Goal: Use online tool/utility: Use online tool/utility

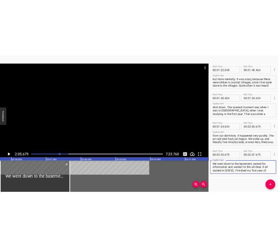
scroll to position [441, 0]
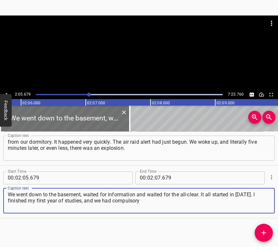
click at [5, 92] on icon "Play/Pause" at bounding box center [7, 95] width 6 height 6
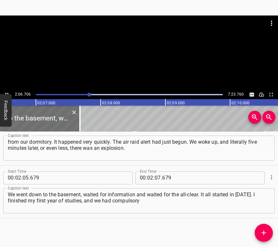
scroll to position [0, 8189]
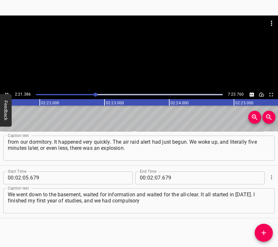
click at [5, 92] on icon "Play/Pause" at bounding box center [7, 95] width 6 height 6
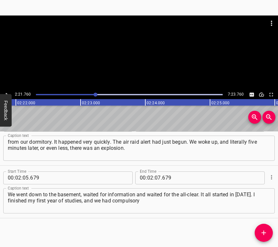
click at [156, 178] on input "07" at bounding box center [157, 178] width 6 height 13
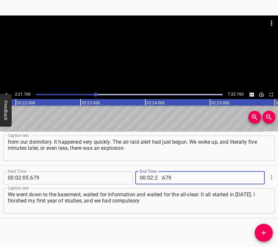
type input "21"
type input "760"
click at [265, 230] on icon "Add Cue" at bounding box center [263, 233] width 8 height 8
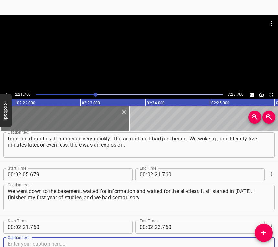
scroll to position [494, 0]
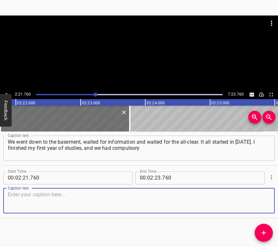
click at [259, 198] on textarea at bounding box center [139, 201] width 262 height 18
click at [18, 198] on textarea at bounding box center [139, 201] width 262 height 18
paste textarea "archaeological practice. We were brought here for field research of the Trypill…"
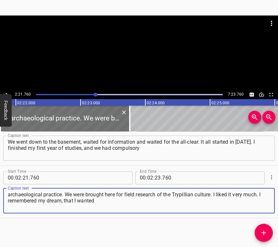
type textarea "archaeological practice. We were brought here for field research of the Trypill…"
click at [8, 91] on button "Play/Pause" at bounding box center [7, 94] width 8 height 8
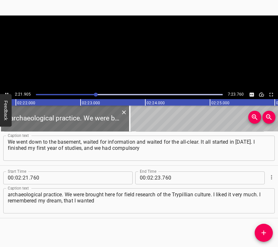
scroll to position [0, 9171]
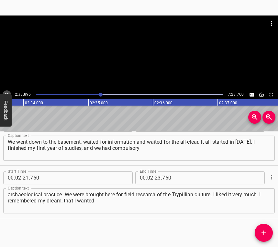
click at [6, 92] on icon "Play/Pause" at bounding box center [7, 95] width 6 height 6
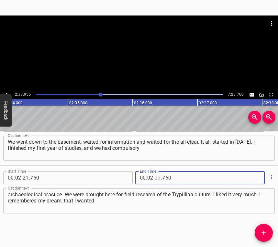
click at [154, 177] on input "number" at bounding box center [157, 178] width 6 height 13
type input "33"
type input "955"
click at [266, 230] on icon "Add Cue" at bounding box center [263, 233] width 8 height 8
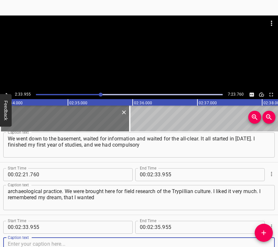
scroll to position [546, 0]
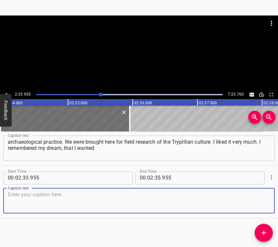
click at [257, 199] on textarea at bounding box center [139, 201] width 262 height 18
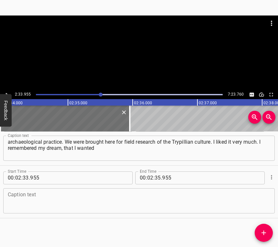
click at [37, 202] on textarea at bounding box center [139, 201] width 262 height 18
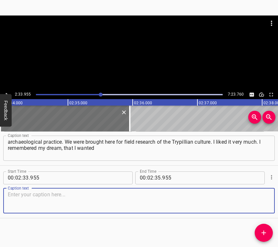
paste textarea "to be an archaeologist, and I was invited to work in the expedition. That’s how…"
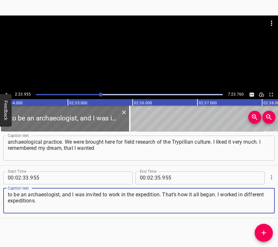
type textarea "to be an archaeologist, and I was invited to work in the expedition. That’s how…"
click at [6, 93] on icon "Play/Pause" at bounding box center [7, 95] width 6 height 6
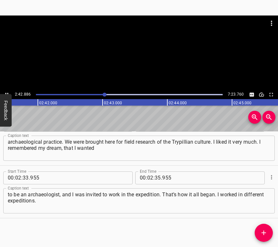
click at [6, 92] on icon "Play/Pause" at bounding box center [7, 95] width 6 height 6
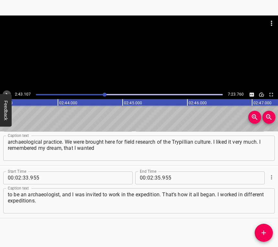
click at [7, 93] on icon "Play/Pause" at bounding box center [7, 95] width 6 height 6
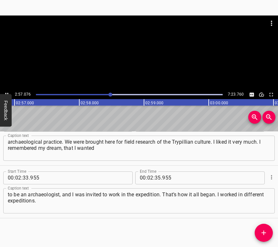
click at [103, 93] on div at bounding box center [129, 94] width 194 height 9
click at [5, 92] on icon "Play/Pause" at bounding box center [7, 95] width 6 height 6
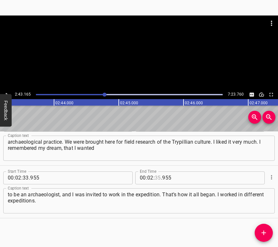
click at [157, 177] on input "number" at bounding box center [157, 178] width 6 height 13
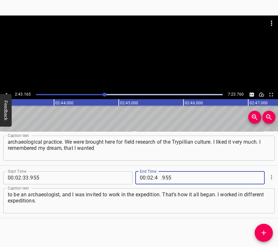
type input "43"
type input "165"
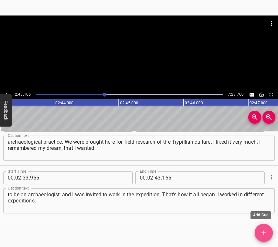
click at [266, 229] on icon "Add Cue" at bounding box center [263, 233] width 8 height 8
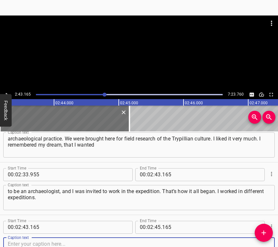
scroll to position [599, 0]
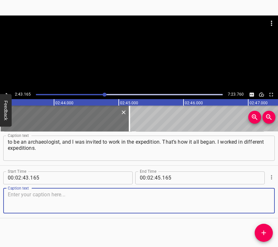
click at [259, 198] on textarea at bounding box center [139, 201] width 262 height 18
click at [8, 203] on textarea at bounding box center [139, 201] width 262 height 18
paste textarea "This is my third field season and my third year of work. The field part has its…"
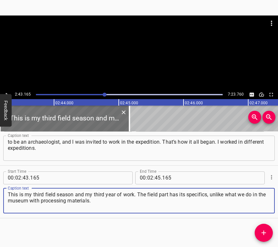
type textarea "This is my third field season and my third year of work. The field part has its…"
click at [9, 91] on button "Play/Pause" at bounding box center [7, 94] width 8 height 8
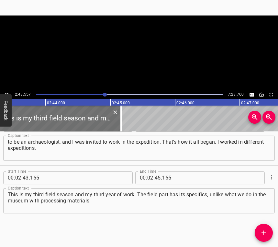
scroll to position [0, 10570]
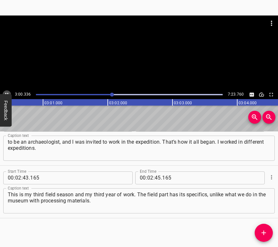
click at [5, 92] on icon "Play/Pause" at bounding box center [7, 95] width 6 height 6
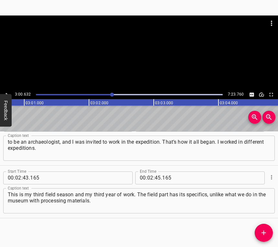
scroll to position [0, 11674]
click at [5, 92] on icon "Play/Pause" at bounding box center [7, 95] width 6 height 6
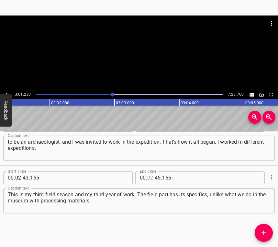
click at [147, 175] on input "number" at bounding box center [150, 178] width 6 height 13
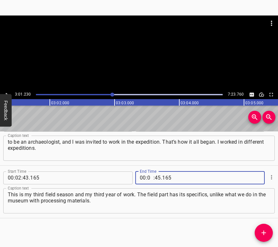
type input "03"
type input "01"
type input "230"
click at [261, 231] on icon "Add Cue" at bounding box center [263, 233] width 8 height 8
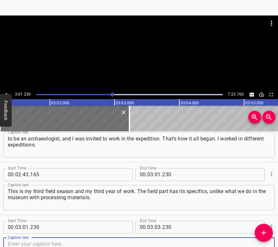
scroll to position [652, 0]
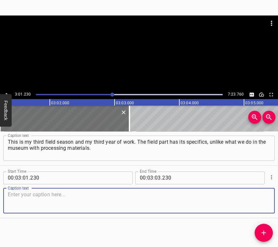
drag, startPoint x: 259, startPoint y: 203, endPoint x: 276, endPoint y: 192, distance: 19.6
click at [259, 203] on textarea at bounding box center [139, 201] width 262 height 18
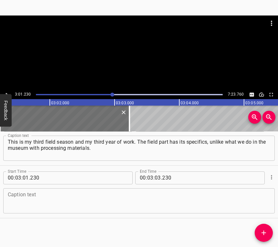
click at [27, 207] on textarea at bounding box center [139, 201] width 262 height 18
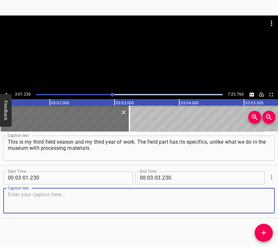
paste textarea "There we collect, record, photograph, that is, step by step conduct research of…"
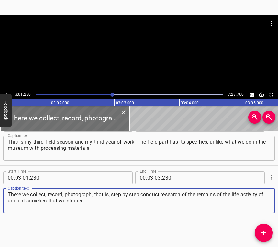
type textarea "There we collect, record, photograph, that is, step by step conduct research of…"
click at [6, 90] on div at bounding box center [139, 53] width 278 height 75
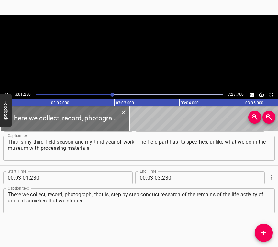
click at [6, 92] on icon "Play/Pause" at bounding box center [7, 95] width 6 height 6
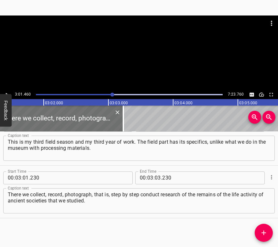
scroll to position [0, 11727]
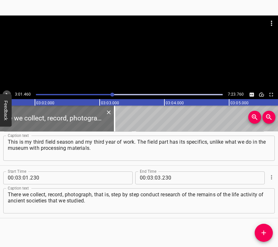
click at [6, 92] on icon "Play/Pause" at bounding box center [7, 95] width 6 height 6
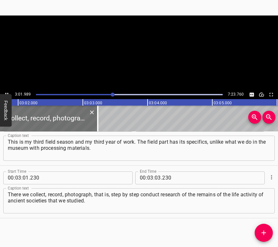
scroll to position [0, 11758]
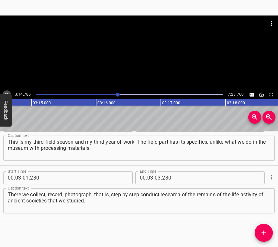
click at [6, 93] on icon "Play/Pause" at bounding box center [7, 95] width 6 height 6
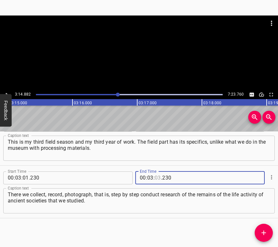
click at [156, 178] on input "number" at bounding box center [157, 178] width 6 height 13
type input "14"
type input "882"
click at [263, 233] on icon "Add Cue" at bounding box center [263, 233] width 5 height 5
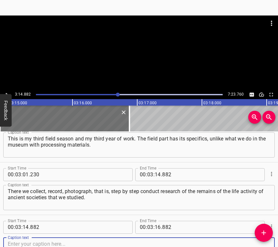
scroll to position [704, 0]
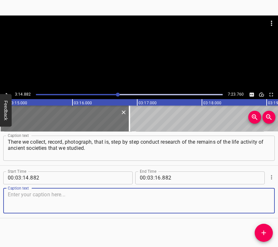
click at [257, 203] on textarea at bounding box center [139, 201] width 262 height 18
click at [24, 197] on textarea at bounding box center [139, 201] width 262 height 18
paste textarea "The first thing was not shock, not surprise. It is hard to describe that this o…"
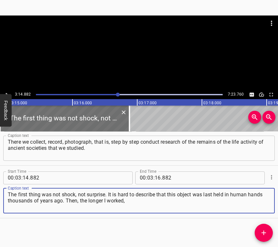
type textarea "The first thing was not shock, not surprise. It is hard to describe that this o…"
click at [4, 93] on icon "Play/Pause" at bounding box center [7, 95] width 6 height 6
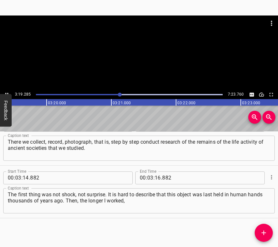
scroll to position [0, 12896]
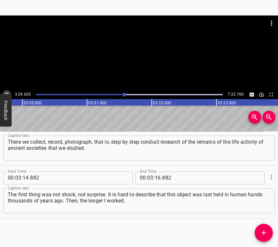
click at [7, 92] on icon "Play/Pause" at bounding box center [7, 95] width 6 height 6
click at [156, 179] on input "number" at bounding box center [157, 178] width 6 height 13
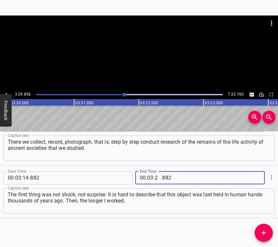
type input "29"
type input "856"
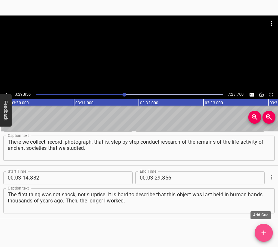
click at [263, 234] on icon "Add Cue" at bounding box center [263, 233] width 5 height 5
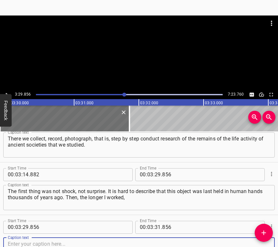
scroll to position [757, 0]
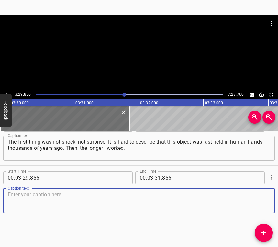
click at [263, 212] on div "Caption text" at bounding box center [138, 200] width 271 height 25
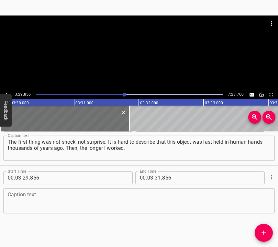
click at [39, 202] on textarea at bounding box center [139, 201] width 262 height 18
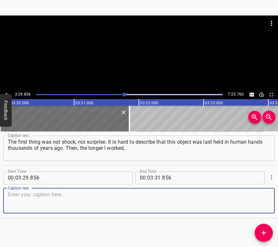
paste textarea "the less I was surprised, because this is my job. I am inspired by the fact tha…"
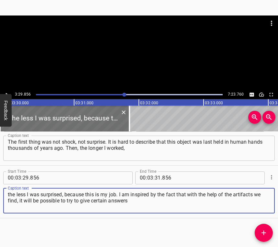
type textarea "the less I was surprised, because this is my job. I am inspired by the fact tha…"
click at [6, 91] on button "Play/Pause" at bounding box center [7, 94] width 8 height 8
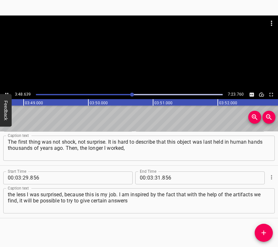
click at [7, 92] on icon "Play/Pause" at bounding box center [7, 95] width 6 height 6
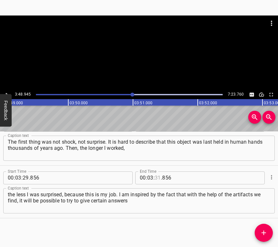
click at [154, 178] on input "number" at bounding box center [157, 178] width 6 height 13
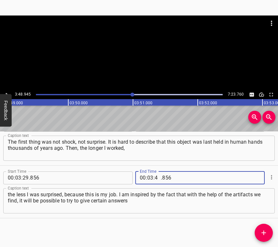
type input "48"
type input "945"
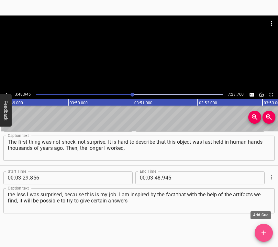
click at [257, 229] on span "Add Cue" at bounding box center [263, 233] width 18 height 8
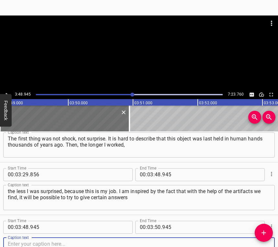
scroll to position [810, 0]
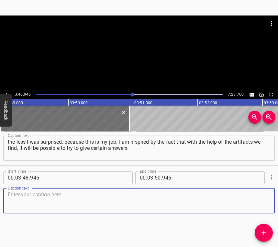
click at [259, 204] on textarea at bounding box center [139, 201] width 262 height 18
click at [72, 203] on textarea at bounding box center [139, 201] width 262 height 18
paste textarea "to certain questions. For example, if we are now in the reserve of the Trypilli…"
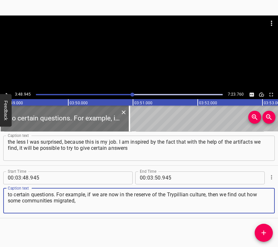
type textarea "to certain questions. For example, if we are now in the reserve of the Trypilli…"
click at [5, 93] on icon "Play/Pause" at bounding box center [7, 95] width 6 height 6
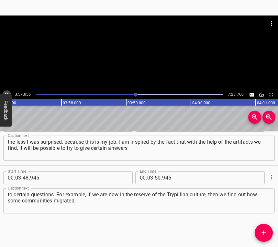
click at [7, 90] on button "Play/Pause" at bounding box center [7, 94] width 8 height 8
click at [5, 92] on icon "Play/Pause" at bounding box center [7, 95] width 6 height 6
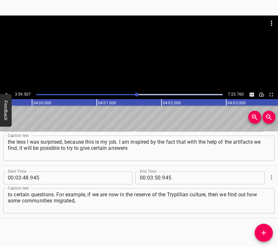
click at [5, 92] on icon "Play/Pause" at bounding box center [7, 95] width 6 height 6
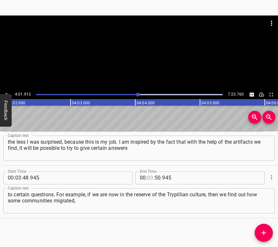
click at [148, 176] on input "number" at bounding box center [150, 178] width 6 height 13
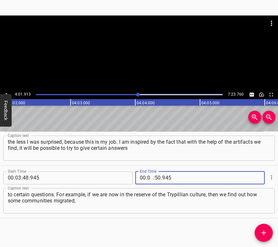
type input "04"
type input "01"
type input "913"
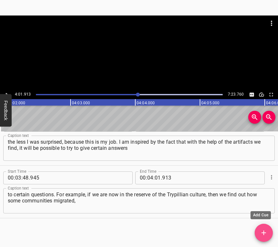
click at [265, 231] on icon "Add Cue" at bounding box center [263, 233] width 8 height 8
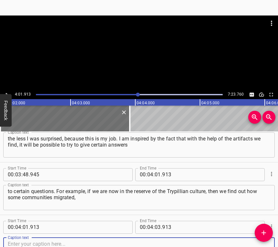
scroll to position [862, 0]
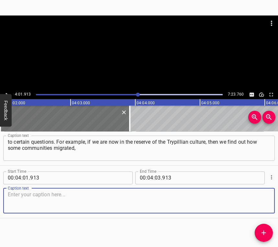
drag, startPoint x: 261, startPoint y: 202, endPoint x: 274, endPoint y: 199, distance: 13.3
click at [263, 202] on textarea at bounding box center [139, 201] width 262 height 18
click at [57, 203] on textarea at bounding box center [139, 201] width 262 height 18
paste textarea "the stages of the development of the culture, how they interacted with each oth…"
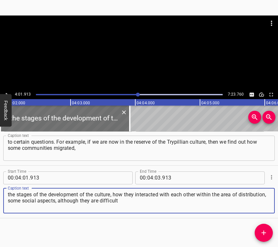
type textarea "the stages of the development of the culture, how they interacted with each oth…"
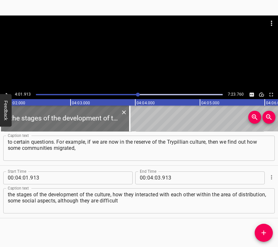
click at [8, 94] on button "Feedback" at bounding box center [6, 110] width 12 height 33
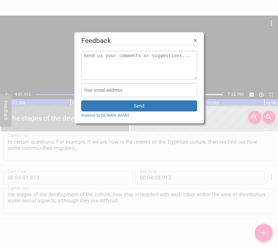
click at [6, 92] on div at bounding box center [139, 123] width 278 height 247
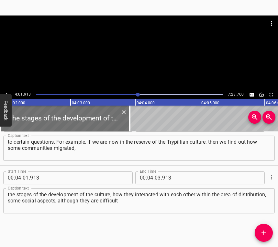
click at [8, 91] on button "Play/Pause" at bounding box center [7, 94] width 8 height 8
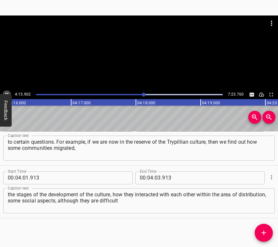
click at [6, 92] on icon "Play/Pause" at bounding box center [7, 95] width 6 height 6
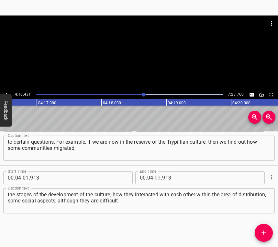
click at [156, 179] on input "number" at bounding box center [157, 178] width 6 height 13
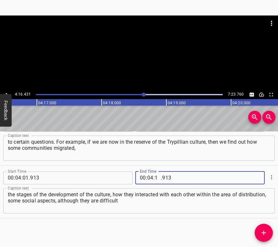
type input "16"
type input "431"
click at [266, 227] on button "Add Cue" at bounding box center [263, 233] width 18 height 18
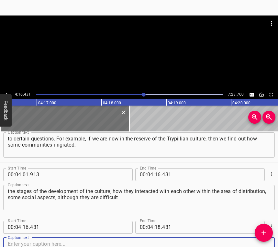
scroll to position [915, 0]
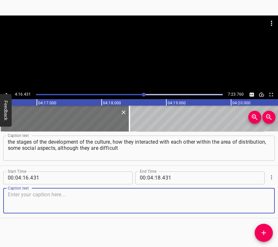
drag, startPoint x: 258, startPoint y: 202, endPoint x: 276, endPoint y: 198, distance: 18.2
click at [259, 202] on textarea at bounding box center [139, 201] width 262 height 18
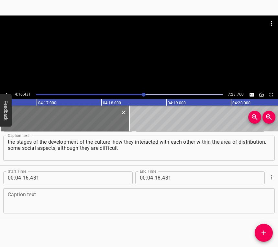
click at [28, 204] on textarea at bounding box center [139, 201] width 262 height 18
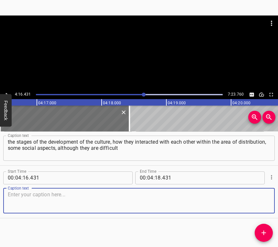
paste textarea "to trace with the available material. The wider the circle of people in our sta…"
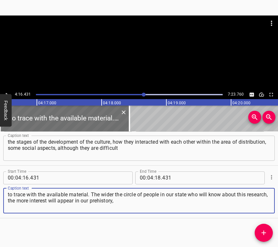
type textarea "to trace with the available material. The wider the circle of people in our sta…"
click at [8, 92] on icon "Play/Pause" at bounding box center [7, 95] width 6 height 6
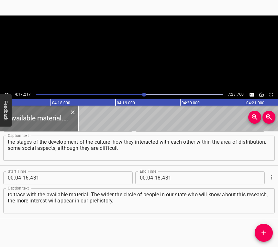
scroll to position [0, 16640]
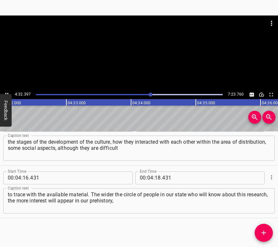
click at [7, 90] on button "Play/Pause" at bounding box center [7, 94] width 8 height 8
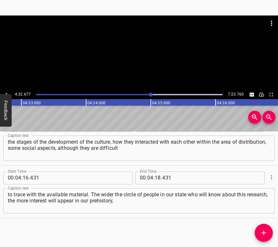
scroll to position [0, 17622]
click at [7, 90] on button "Play/Pause" at bounding box center [7, 94] width 8 height 8
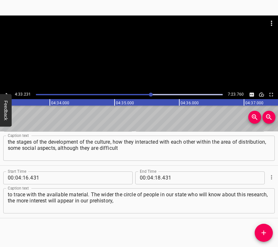
click at [7, 90] on button "Play/Pause" at bounding box center [7, 94] width 8 height 8
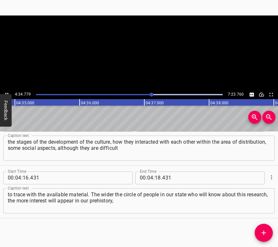
click at [7, 90] on button "Play/Pause" at bounding box center [7, 94] width 8 height 8
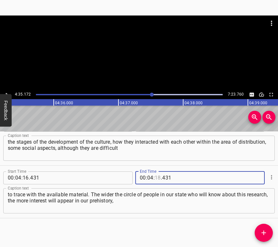
click at [156, 174] on input "number" at bounding box center [157, 178] width 6 height 13
type input "35"
type input "172"
click at [262, 231] on icon "Add Cue" at bounding box center [263, 233] width 8 height 8
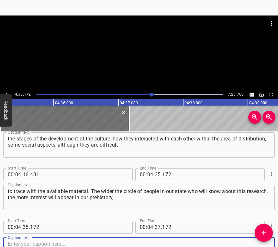
scroll to position [968, 0]
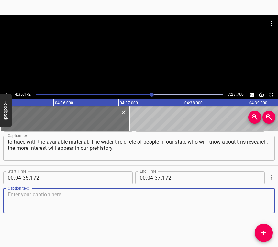
drag, startPoint x: 256, startPoint y: 203, endPoint x: 274, endPoint y: 195, distance: 19.2
click at [257, 203] on textarea at bounding box center [139, 201] width 262 height 18
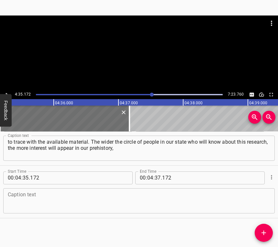
click at [110, 187] on div "Caption text Caption text" at bounding box center [138, 200] width 271 height 29
click at [110, 194] on textarea at bounding box center [139, 201] width 262 height 18
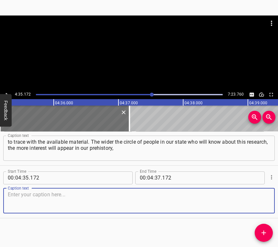
paste textarea "and this will begin to develop and flow into such a national aspect that it is …"
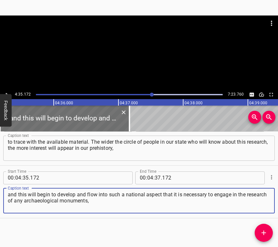
type textarea "and this will begin to develop and flow into such a national aspect that it is …"
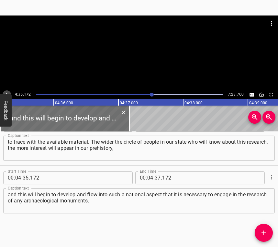
click at [6, 92] on icon "Play/Pause" at bounding box center [7, 95] width 6 height 6
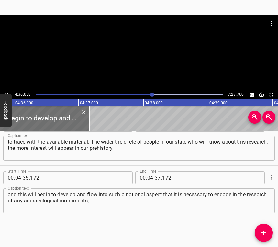
scroll to position [0, 17840]
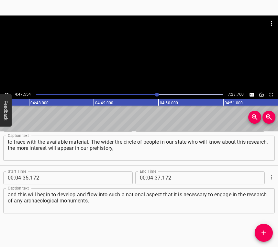
click at [6, 92] on icon "Play/Pause" at bounding box center [7, 95] width 6 height 6
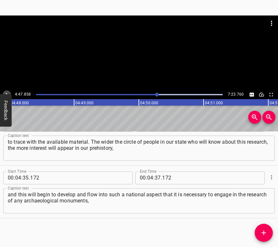
click at [6, 92] on icon "Play/Pause" at bounding box center [7, 95] width 6 height 6
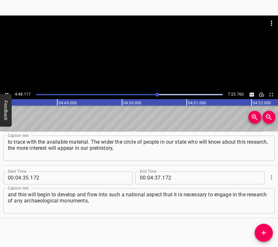
click at [6, 92] on icon "Play/Pause" at bounding box center [7, 95] width 6 height 6
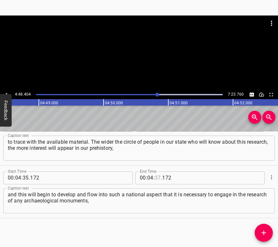
click at [155, 176] on input "number" at bounding box center [157, 178] width 6 height 13
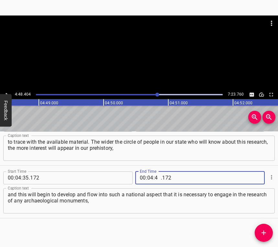
type input "48"
type input "404"
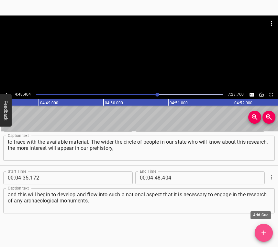
click at [264, 234] on icon "Add Cue" at bounding box center [263, 233] width 5 height 5
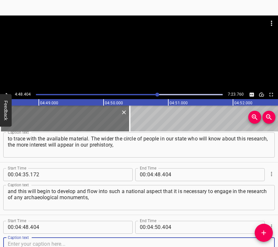
scroll to position [1020, 0]
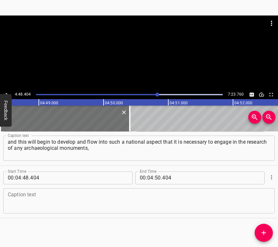
click at [264, 202] on div "Caption text" at bounding box center [138, 200] width 271 height 25
click at [125, 202] on textarea at bounding box center [139, 201] width 262 height 18
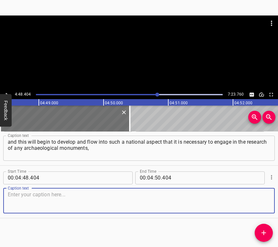
paste textarea "even their preservation, if we do not research them. Archaeological research is…"
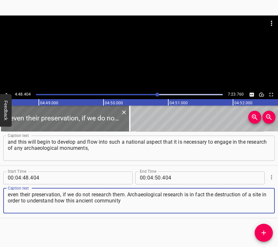
type textarea "even their preservation, if we do not research them. Archaeological research is…"
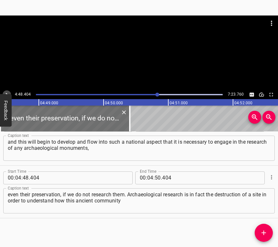
click at [6, 91] on button "Play/Pause" at bounding box center [7, 94] width 8 height 8
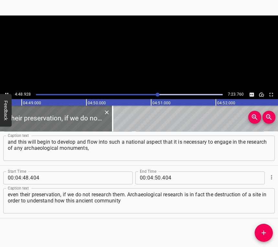
scroll to position [0, 18673]
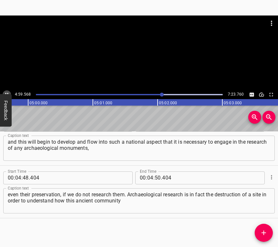
click at [6, 93] on icon "Play/Pause" at bounding box center [6, 95] width 3 height 4
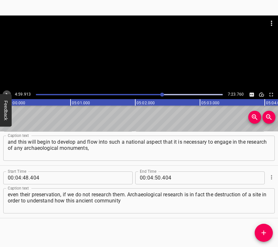
click at [6, 93] on icon "Play/Pause" at bounding box center [7, 95] width 3 height 4
click at [6, 93] on icon "Play/Pause" at bounding box center [6, 95] width 3 height 4
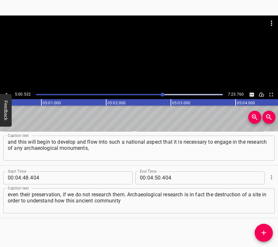
scroll to position [0, 19423]
click at [147, 178] on input "number" at bounding box center [150, 178] width 6 height 13
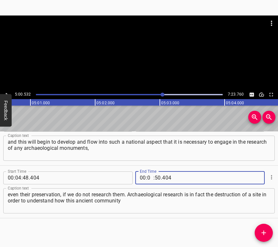
type input "05"
type input "00"
type input "532"
click at [262, 234] on icon "Add Cue" at bounding box center [263, 233] width 8 height 8
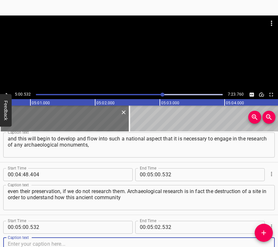
scroll to position [1073, 0]
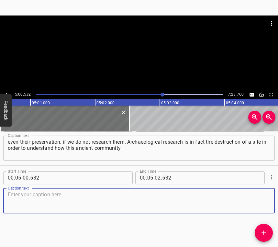
click at [254, 201] on textarea at bounding box center [139, 201] width 262 height 18
click at [42, 199] on textarea at bounding box center [139, 201] width 262 height 18
paste textarea "functioned. To highlight our cultural and archaeological heritage is quite impo…"
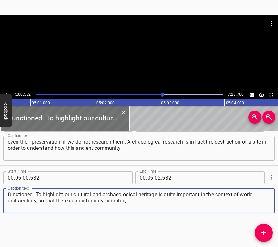
type textarea "functioned. To highlight our cultural and archaeological heritage is quite impo…"
click at [8, 92] on icon "Play/Pause" at bounding box center [7, 95] width 6 height 6
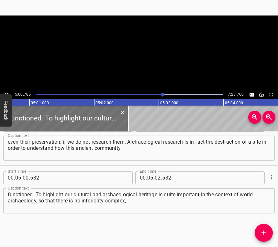
scroll to position [0, 19439]
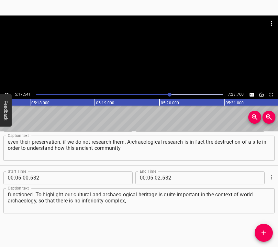
click at [5, 92] on icon "Play/Pause" at bounding box center [7, 95] width 6 height 6
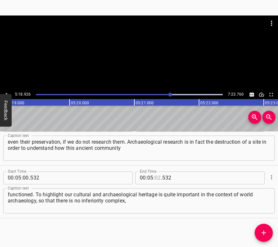
click at [155, 180] on input "number" at bounding box center [157, 178] width 6 height 13
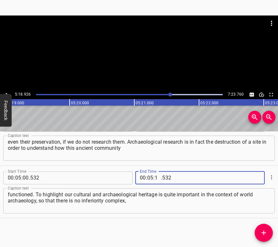
type input "18"
type input "926"
click at [265, 233] on icon "Add Cue" at bounding box center [263, 233] width 5 height 5
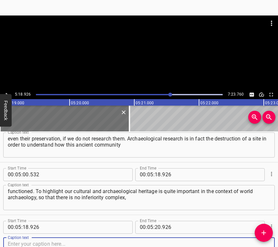
scroll to position [1126, 0]
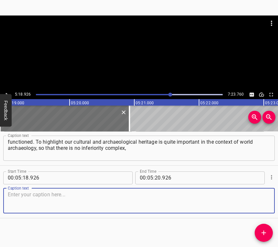
drag, startPoint x: 257, startPoint y: 201, endPoint x: 276, endPoint y: 195, distance: 20.3
click at [257, 201] on textarea at bounding box center [139, 201] width 262 height 18
click at [18, 200] on textarea at bounding box center [139, 201] width 262 height 18
paste textarea "so that it comes from the people, so that the state is interested in the develo…"
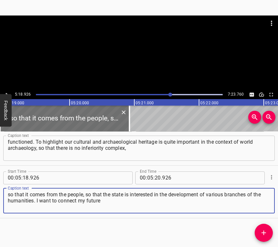
type textarea "so that it comes from the people, so that the state is interested in the develo…"
click at [7, 92] on icon "Play/Pause" at bounding box center [7, 95] width 6 height 6
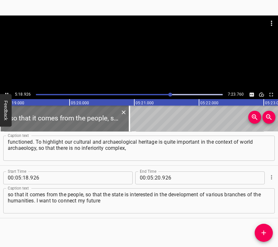
scroll to position [0, 20621]
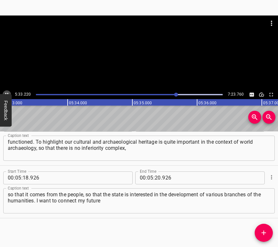
click at [6, 92] on icon "Play/Pause" at bounding box center [7, 95] width 6 height 6
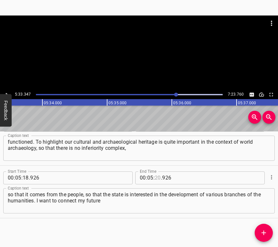
click at [154, 177] on input "number" at bounding box center [157, 178] width 6 height 13
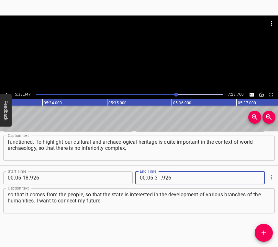
type input "33"
type input "347"
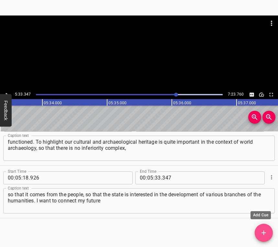
click at [265, 235] on icon "Add Cue" at bounding box center [263, 233] width 8 height 8
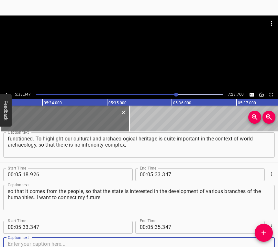
scroll to position [1178, 0]
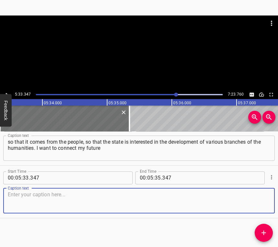
click at [265, 201] on div "Caption text" at bounding box center [138, 200] width 271 height 25
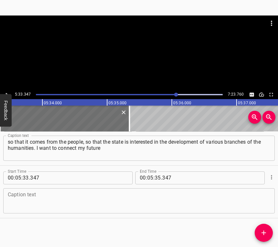
click at [50, 200] on textarea at bounding box center [139, 201] width 262 height 18
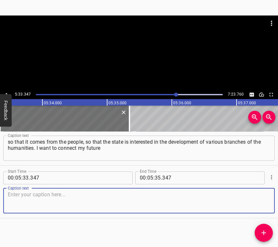
paste textarea "with archaeology, when I finish my bachelor’s degree, to enter the master’s pro…"
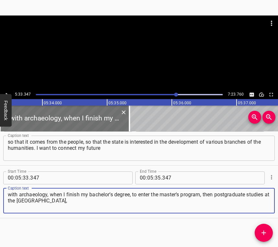
type textarea "with archaeology, when I finish my bachelor’s degree, to enter the master’s pro…"
click at [7, 91] on button "Play/Pause" at bounding box center [7, 94] width 8 height 8
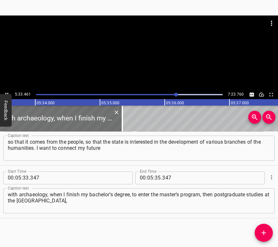
scroll to position [0, 21567]
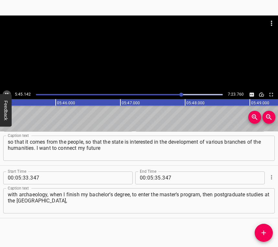
click at [7, 92] on icon "Play/Pause" at bounding box center [7, 95] width 6 height 6
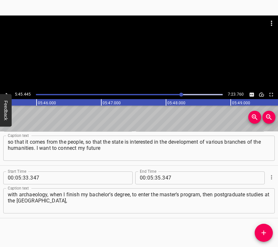
scroll to position [0, 22325]
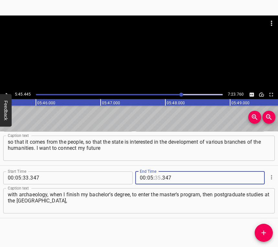
click at [158, 177] on input "number" at bounding box center [157, 178] width 6 height 13
type input "45"
type input "445"
click at [264, 229] on button "Add Cue" at bounding box center [263, 233] width 18 height 18
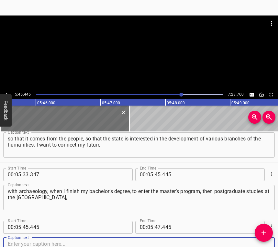
scroll to position [1231, 0]
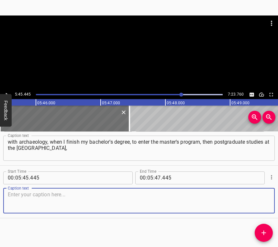
drag, startPoint x: 255, startPoint y: 204, endPoint x: 277, endPoint y: 197, distance: 22.5
click at [255, 204] on textarea at bounding box center [139, 201] width 262 height 18
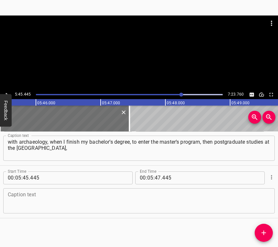
click at [73, 202] on textarea at bounding box center [139, 201] width 262 height 18
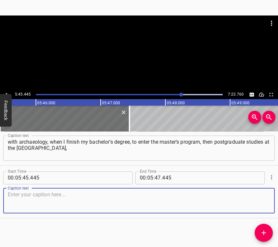
paste textarea "to become a research associate and make a small contribution to the development…"
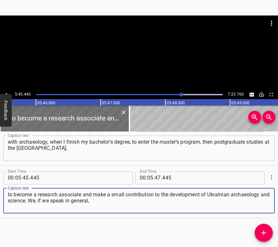
type textarea "to become a research associate and make a small contribution to the development…"
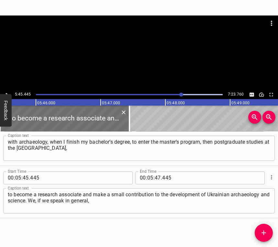
click at [7, 90] on div at bounding box center [139, 53] width 278 height 75
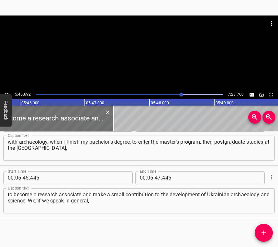
scroll to position [0, 22358]
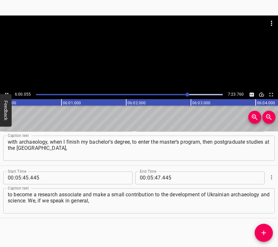
click at [7, 92] on icon "Play/Pause" at bounding box center [7, 95] width 6 height 6
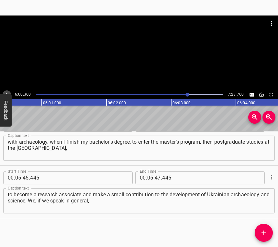
click at [7, 92] on icon "Play/Pause" at bounding box center [7, 95] width 6 height 6
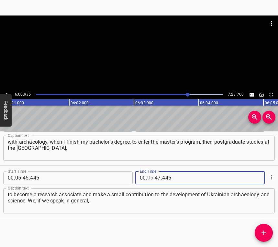
click at [148, 178] on input "number" at bounding box center [150, 178] width 6 height 13
type input "06"
type input "00"
type input "935"
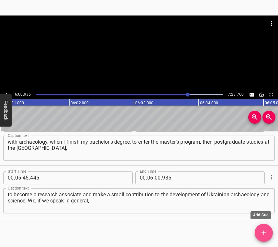
click at [262, 232] on icon "Add Cue" at bounding box center [263, 233] width 8 height 8
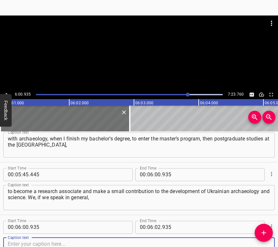
scroll to position [1284, 0]
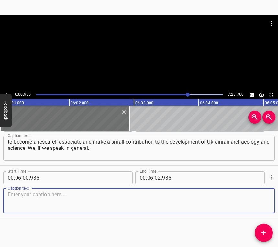
click at [249, 197] on textarea at bounding box center [139, 201] width 262 height 18
click at [37, 201] on textarea at bounding box center [139, 201] width 262 height 18
paste textarea "have very great potential in all fields. We have talented progressive youth who…"
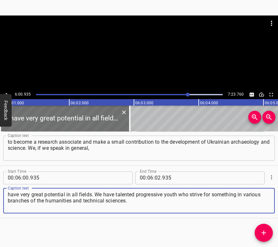
type textarea "have very great potential in all fields. We have talented progressive youth who…"
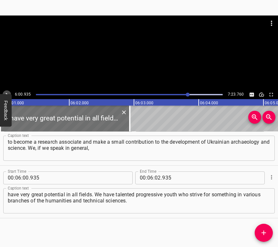
click at [6, 92] on icon "Play/Pause" at bounding box center [7, 95] width 6 height 6
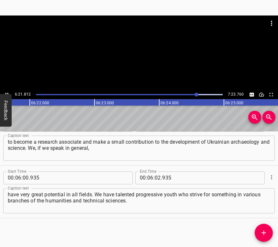
scroll to position [0, 24676]
click at [6, 92] on icon "Play/Pause" at bounding box center [7, 95] width 6 height 6
click at [155, 175] on input "number" at bounding box center [157, 178] width 6 height 13
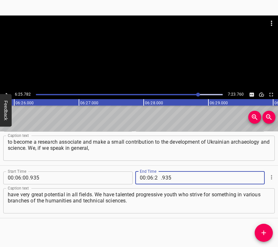
type input "25"
type input "782"
click at [265, 233] on icon "Add Cue" at bounding box center [263, 233] width 5 height 5
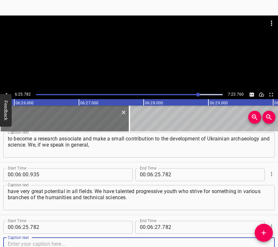
scroll to position [1337, 0]
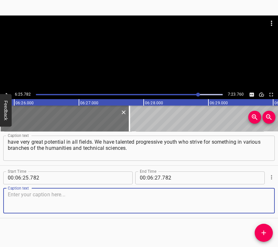
click at [251, 203] on textarea at bounding box center [139, 201] width 262 height 18
click at [25, 203] on textarea at bounding box center [139, 201] width 262 height 18
paste textarea "Now is the digital era, we have economic potential and, as you can see, quite a…"
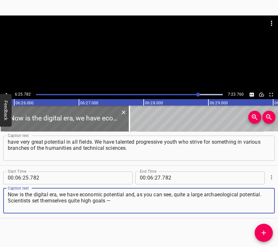
type textarea "Now is the digital era, we have economic potential and, as you can see, quite a…"
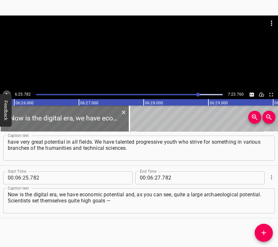
click at [6, 92] on icon "Play/Pause" at bounding box center [7, 95] width 6 height 6
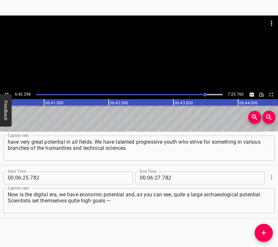
click at [6, 93] on icon "Play/Pause" at bounding box center [7, 95] width 6 height 6
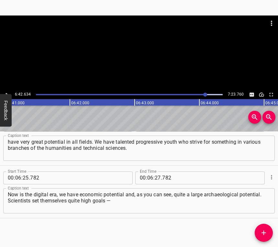
scroll to position [0, 26021]
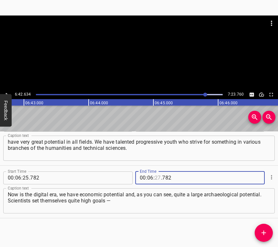
click at [157, 177] on input "number" at bounding box center [157, 178] width 6 height 13
type input "42"
type input "634"
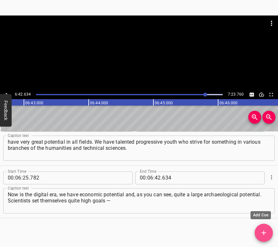
click at [263, 232] on icon "Add Cue" at bounding box center [263, 233] width 8 height 8
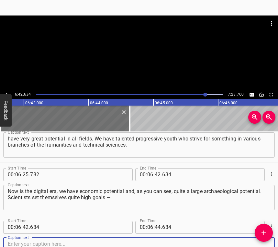
scroll to position [1389, 0]
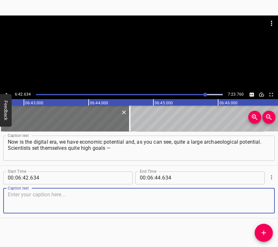
drag, startPoint x: 253, startPoint y: 200, endPoint x: 277, endPoint y: 198, distance: 23.9
click at [254, 200] on textarea at bounding box center [139, 201] width 262 height 18
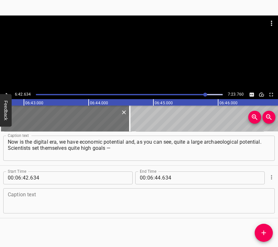
click at [105, 196] on textarea at bounding box center [139, 201] width 262 height 18
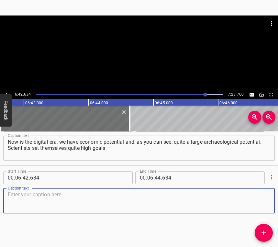
paste textarea "constant projects, that is, there is optimism. I would like Ukraine to win. Man…"
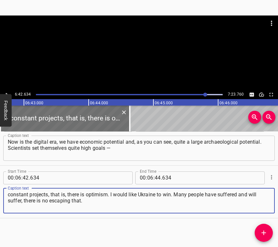
type textarea "constant projects, that is, there is optimism. I would like Ukraine to win. Man…"
click at [7, 90] on div at bounding box center [139, 53] width 278 height 75
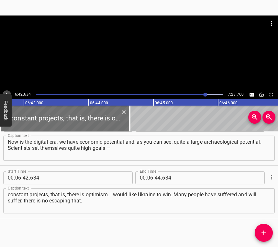
click at [8, 91] on button "Play/Pause" at bounding box center [7, 94] width 8 height 8
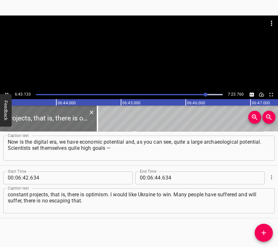
scroll to position [0, 26071]
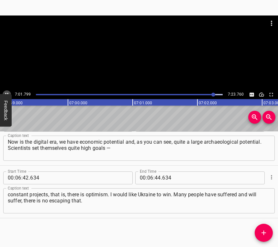
click at [5, 92] on icon "Play/Pause" at bounding box center [7, 95] width 6 height 6
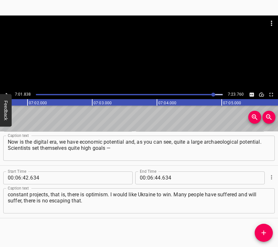
scroll to position [0, 27262]
click at [149, 178] on input "number" at bounding box center [150, 178] width 6 height 13
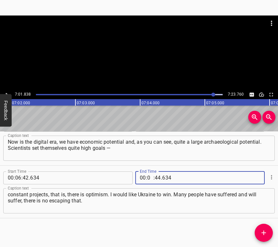
type input "07"
type input "01"
type input "838"
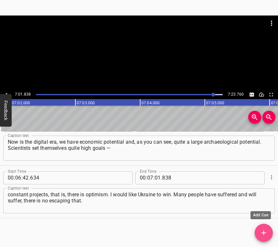
click at [267, 232] on icon "Add Cue" at bounding box center [263, 233] width 8 height 8
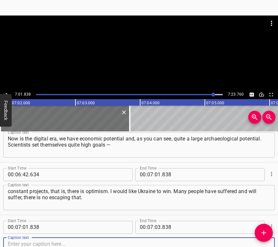
scroll to position [1442, 0]
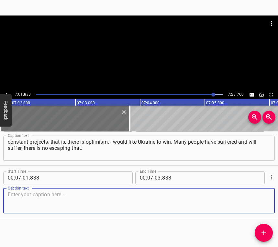
drag, startPoint x: 257, startPoint y: 206, endPoint x: 276, endPoint y: 205, distance: 19.1
click at [257, 205] on textarea at bounding box center [139, 201] width 262 height 18
click at [161, 196] on textarea at bounding box center [139, 201] width 262 height 18
paste textarea "I want to look into the future with optimism, for the war to end sooner, for pe…"
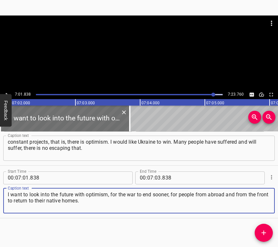
type textarea "I want to look into the future with optimism, for the war to end sooner, for pe…"
click at [161, 179] on span "." at bounding box center [161, 178] width 1 height 13
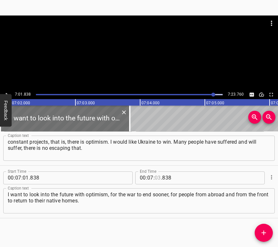
click at [154, 178] on input "number" at bounding box center [157, 178] width 6 height 13
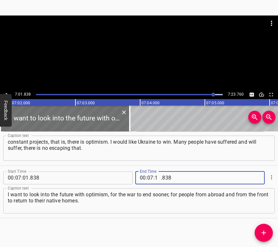
type input "13"
type input "760"
click at [7, 90] on div "7:01.838 7:23.760" at bounding box center [139, 58] width 278 height 84
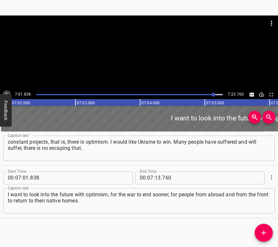
click at [7, 91] on button "Play/Pause" at bounding box center [7, 94] width 8 height 8
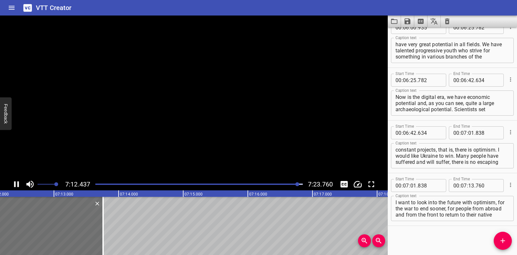
scroll to position [0, 27947]
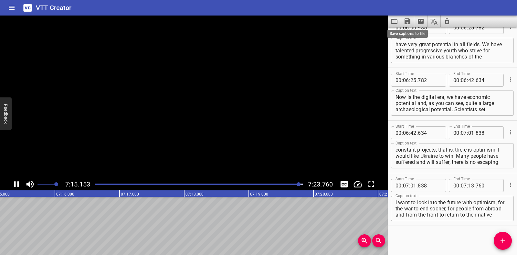
click at [408, 19] on icon "Save captions to file" at bounding box center [408, 21] width 8 height 8
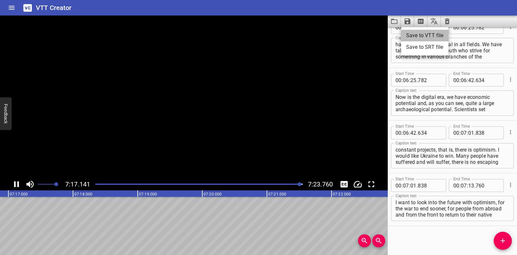
click at [418, 33] on li "Save to VTT file" at bounding box center [425, 36] width 48 height 12
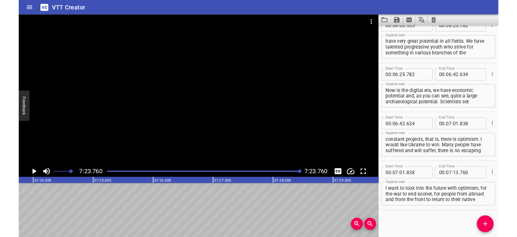
scroll to position [1348, 0]
